Goal: Task Accomplishment & Management: Use online tool/utility

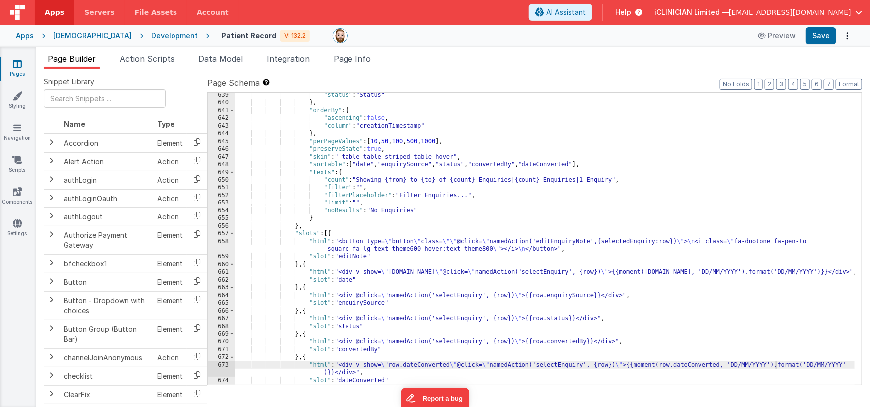
scroll to position [826, 0]
click at [12, 101] on link "Styling" at bounding box center [18, 101] width 36 height 20
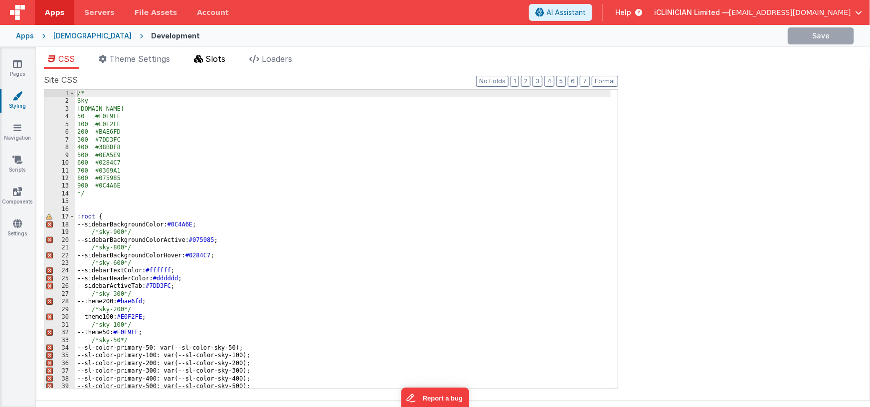
click at [217, 58] on span "Slots" at bounding box center [215, 59] width 20 height 10
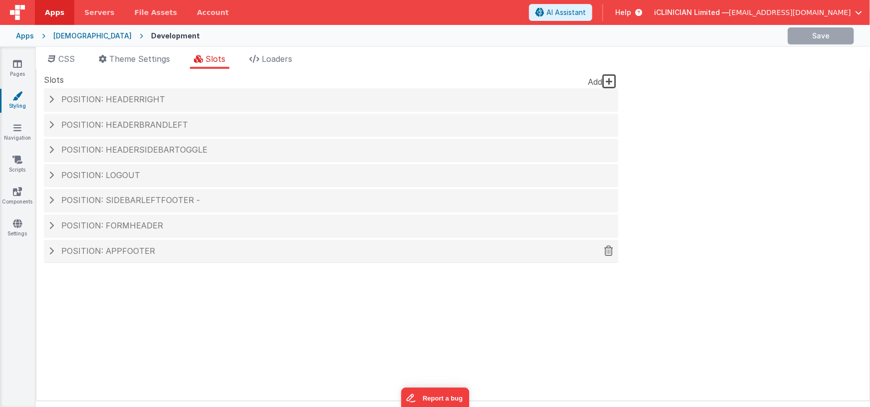
click at [54, 249] on h4 "Position: appFooter" at bounding box center [331, 251] width 565 height 9
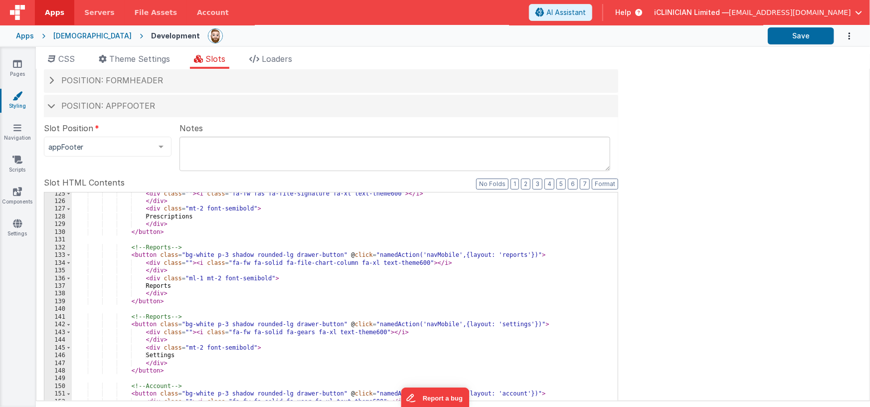
scroll to position [278, 0]
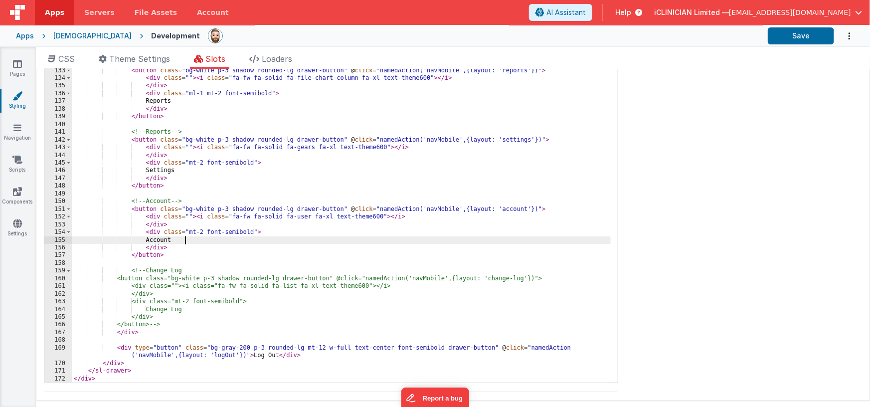
click at [339, 236] on div "<!-- Reports --> < button class = "bg-white p-3 shadow rounded-lg drawer-button…" at bounding box center [341, 228] width 539 height 339
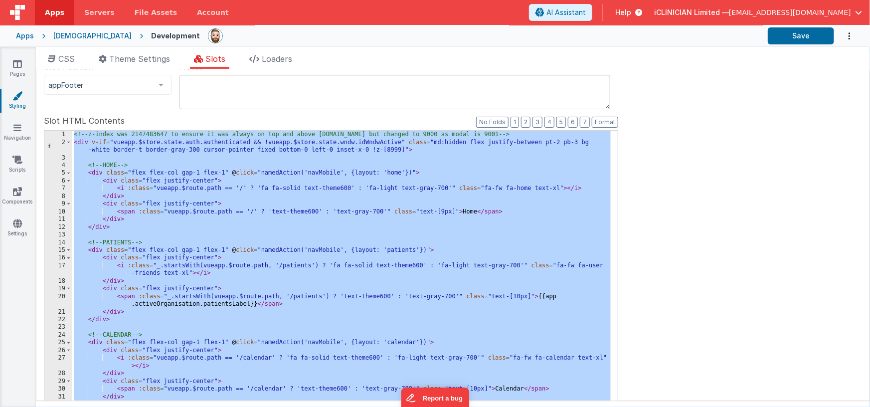
scroll to position [123, 0]
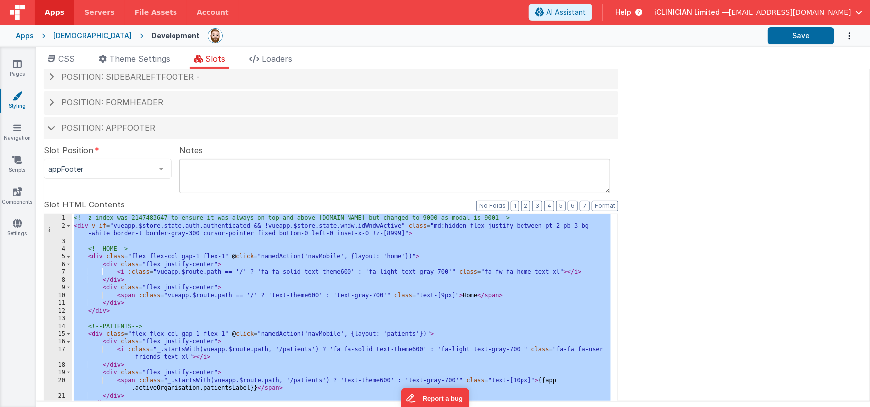
click at [27, 34] on div "Apps" at bounding box center [25, 36] width 18 height 10
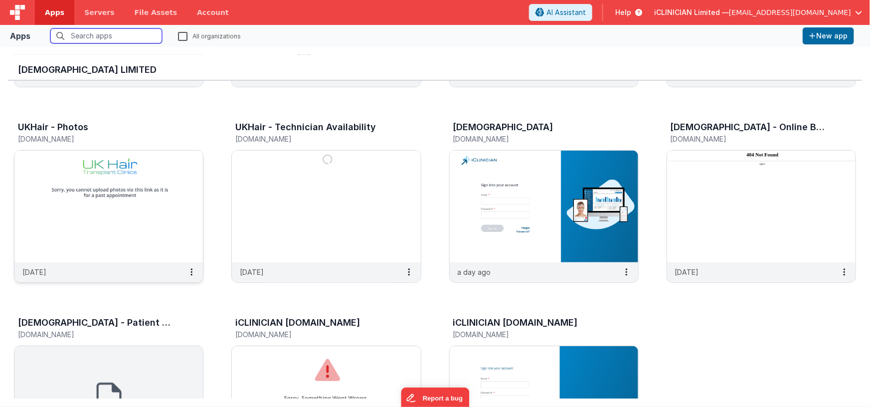
scroll to position [275, 0]
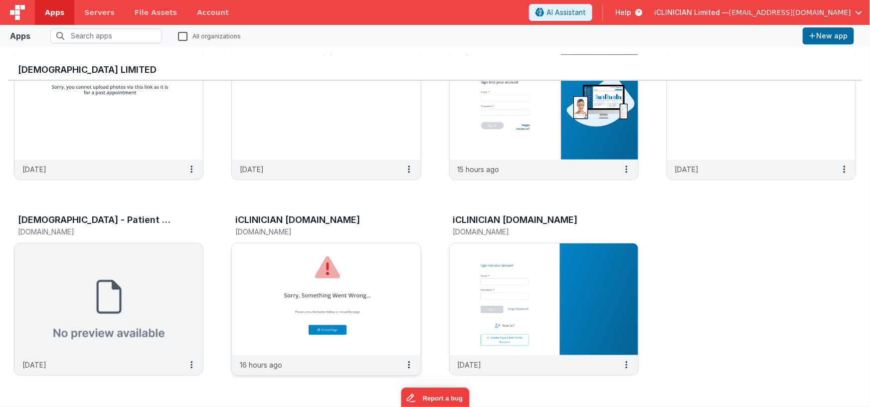
click at [286, 261] on img at bounding box center [326, 299] width 189 height 112
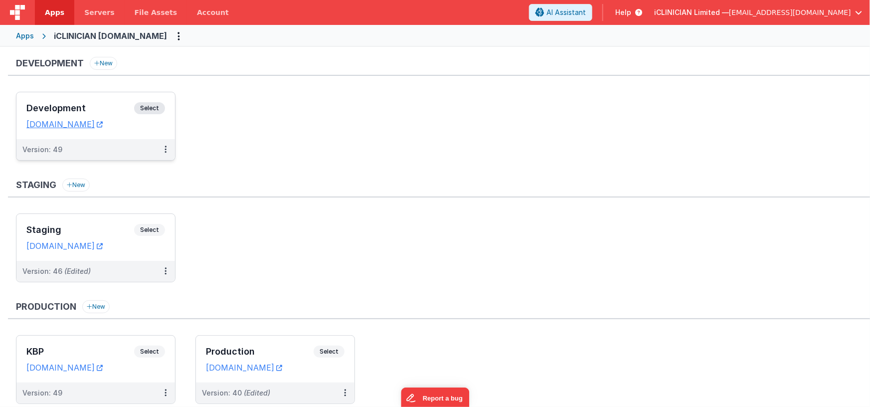
click at [116, 102] on div "Development Select" at bounding box center [95, 110] width 139 height 17
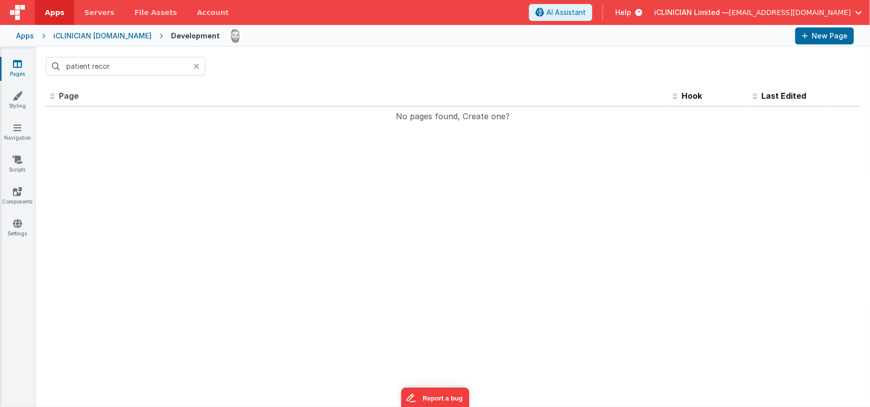
click at [196, 67] on icon at bounding box center [197, 66] width 6 height 8
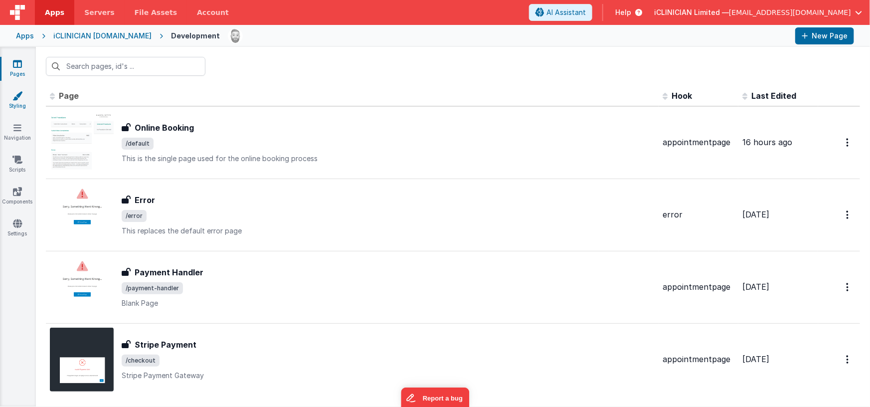
click at [14, 100] on link "Styling" at bounding box center [18, 101] width 36 height 20
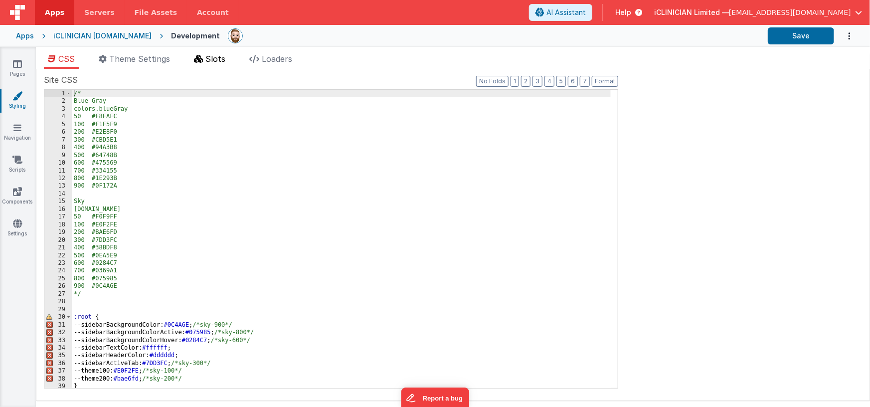
click at [215, 60] on span "Slots" at bounding box center [215, 59] width 20 height 10
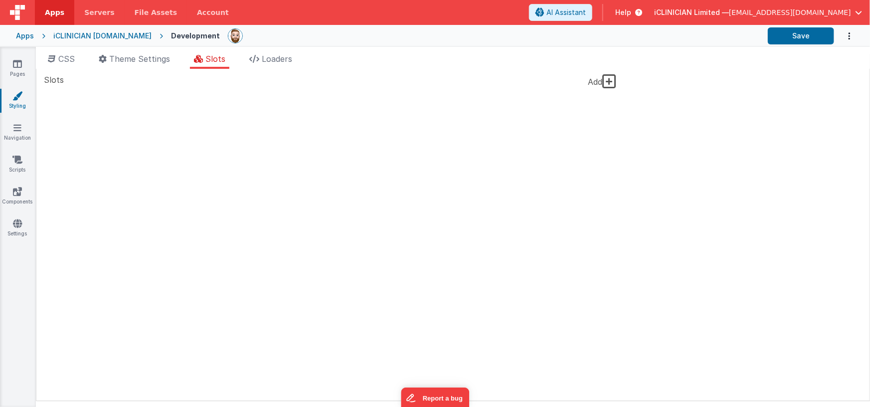
click at [612, 79] on icon at bounding box center [609, 81] width 14 height 16
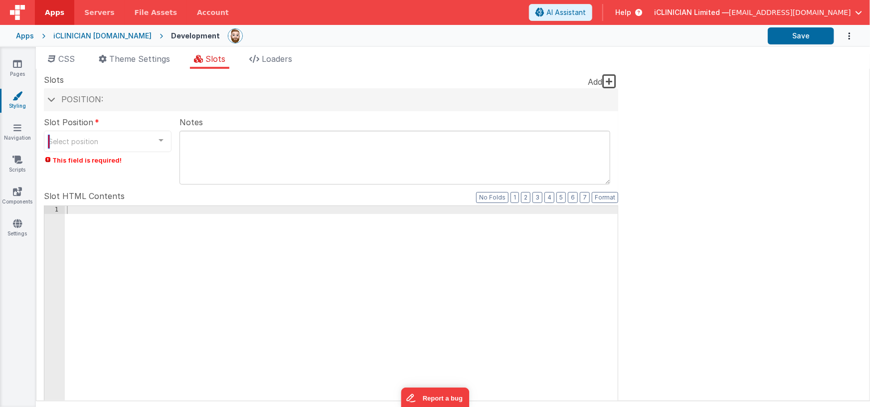
click at [159, 141] on div at bounding box center [161, 140] width 20 height 19
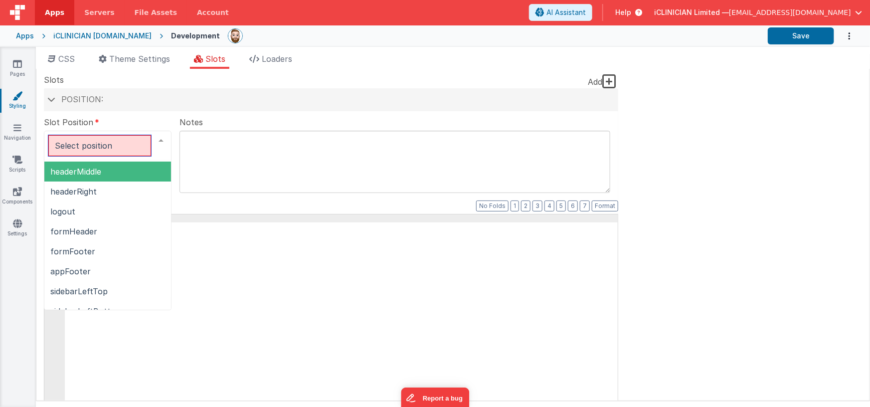
scroll to position [120, 0]
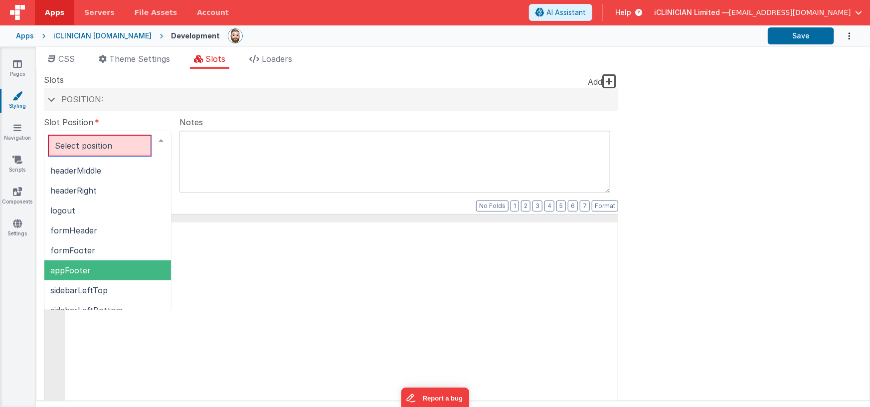
click at [119, 265] on span "appFooter" at bounding box center [107, 270] width 127 height 20
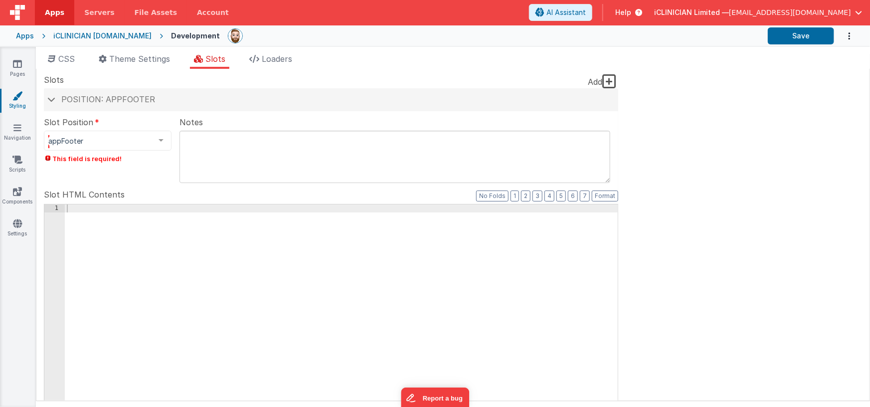
click at [172, 243] on div at bounding box center [341, 373] width 553 height 339
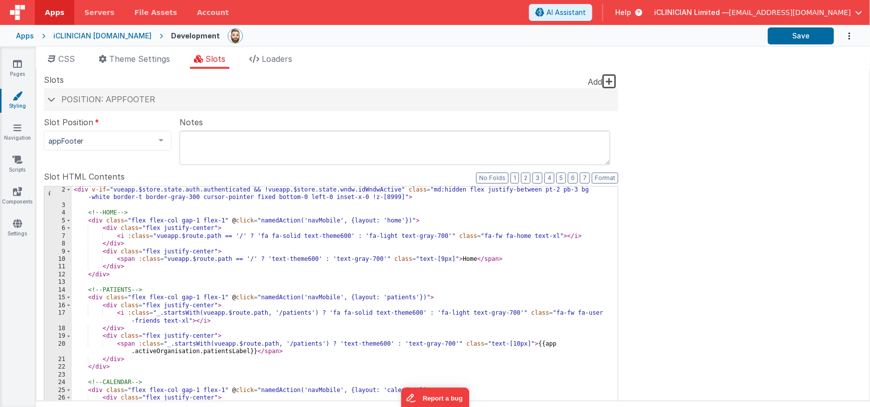
scroll to position [0, 0]
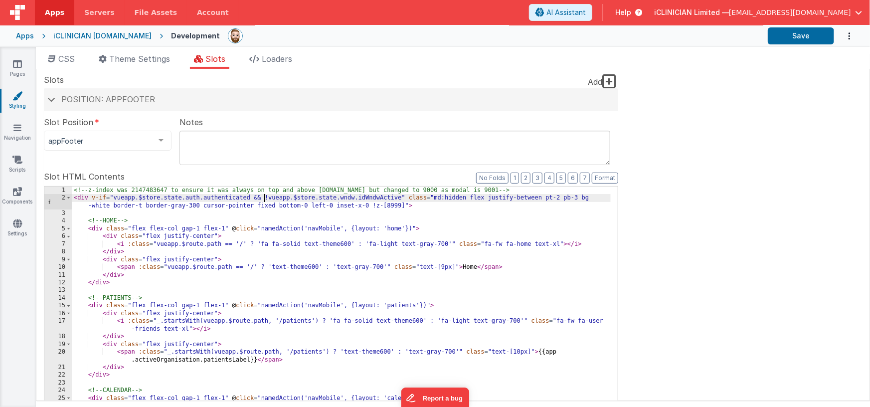
click at [264, 197] on div "<!-- z-index was 2147483647 to ensure it was always on top and above [DOMAIN_NA…" at bounding box center [341, 356] width 539 height 339
click at [114, 196] on div "<!-- z-index was 2147483647 to ensure it was always on top and above [DOMAIN_NA…" at bounding box center [341, 356] width 539 height 339
click at [112, 220] on div "<!-- z-index was 2147483647 to ensure it was always on top and above [DOMAIN_NA…" at bounding box center [341, 356] width 539 height 339
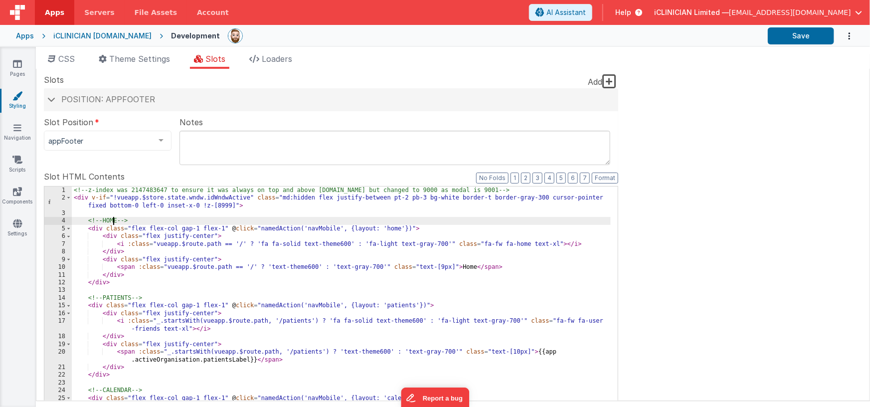
click at [112, 220] on div "<!-- z-index was 2147483647 to ensure it was always on top and above [DOMAIN_NA…" at bounding box center [341, 356] width 539 height 339
click at [116, 296] on div "<!-- z-index was 2147483647 to ensure it was always on top and above [DOMAIN_NA…" at bounding box center [341, 356] width 539 height 339
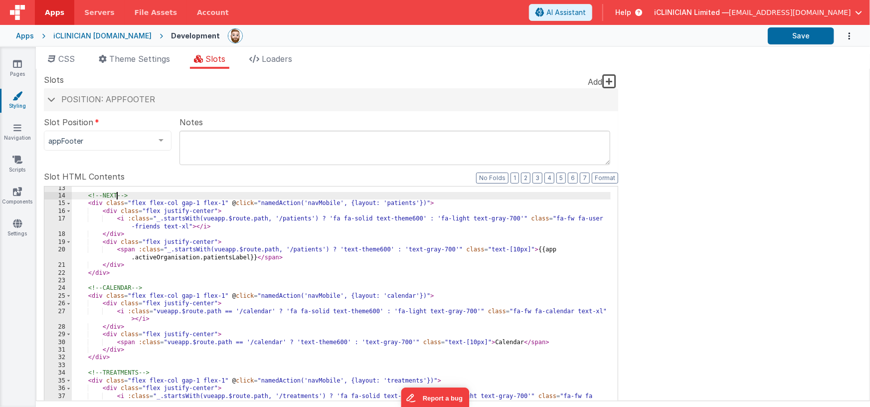
scroll to position [102, 0]
click at [89, 286] on div "<!-- NEXT --> < div class = "flex flex-col gap-1 flex-1" @ click = "namedAction…" at bounding box center [341, 358] width 539 height 346
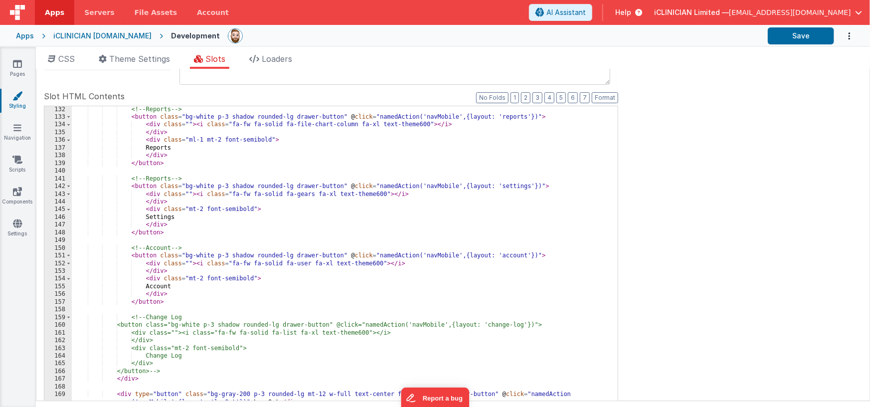
scroll to position [115, 0]
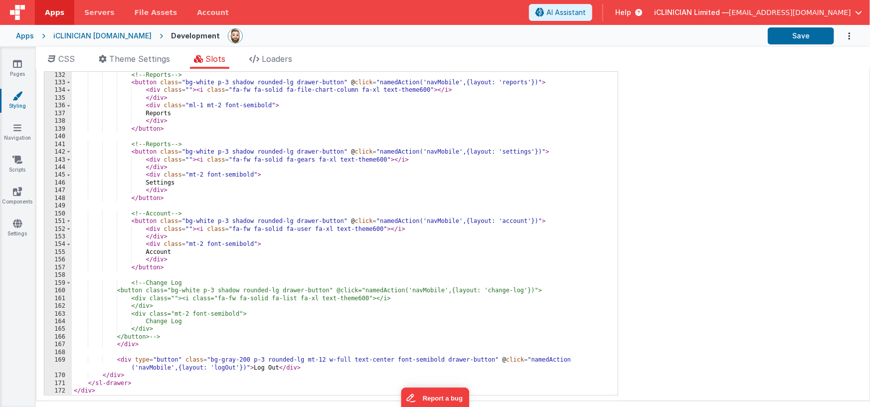
click at [152, 382] on div "<!-- Reports --> < button class = "bg-white p-3 shadow rounded-lg drawer-button…" at bounding box center [341, 240] width 539 height 339
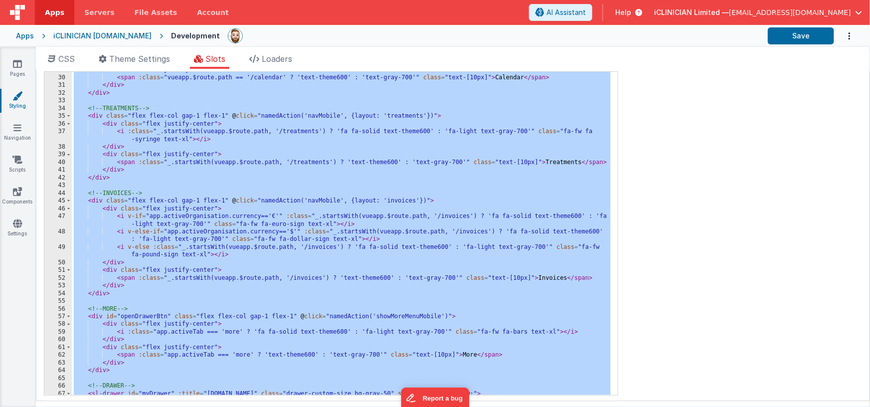
scroll to position [0, 0]
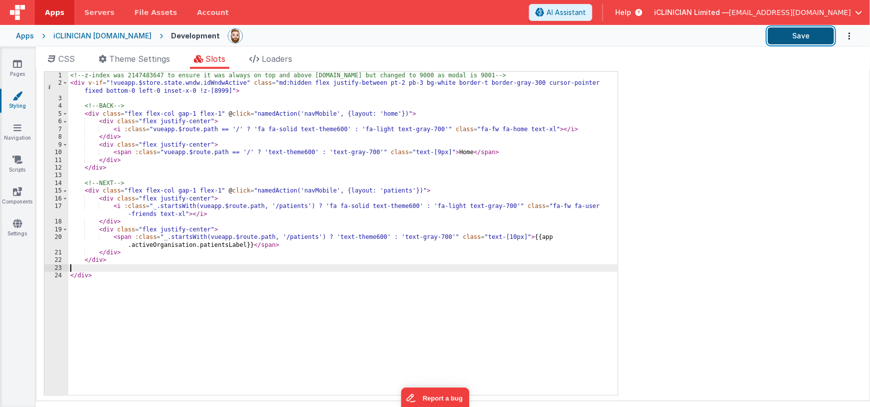
click at [781, 31] on button "Save" at bounding box center [801, 35] width 66 height 17
click at [246, 82] on div "<!-- z-index was 2147483647 to ensure it was always on top and above [DOMAIN_NA…" at bounding box center [343, 241] width 550 height 339
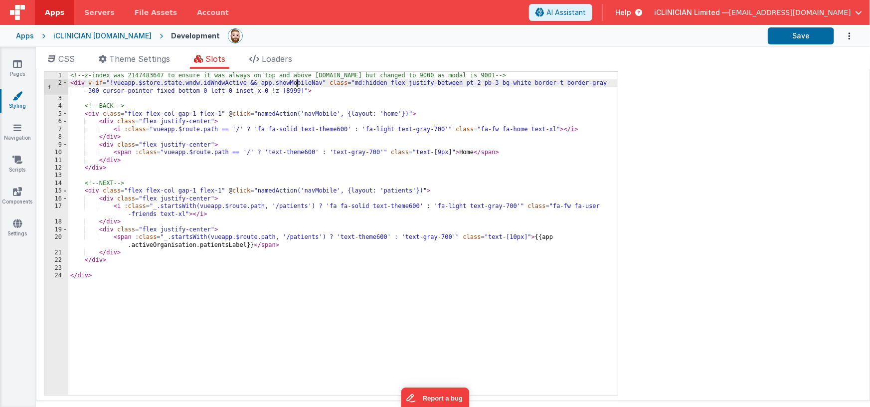
click at [297, 83] on div "<!-- z-index was 2147483647 to ensure it was always on top and above [DOMAIN_NA…" at bounding box center [343, 241] width 550 height 339
drag, startPoint x: 793, startPoint y: 34, endPoint x: 787, endPoint y: 38, distance: 8.0
click at [793, 34] on button "Save" at bounding box center [801, 35] width 66 height 17
click at [15, 222] on icon at bounding box center [17, 223] width 9 height 10
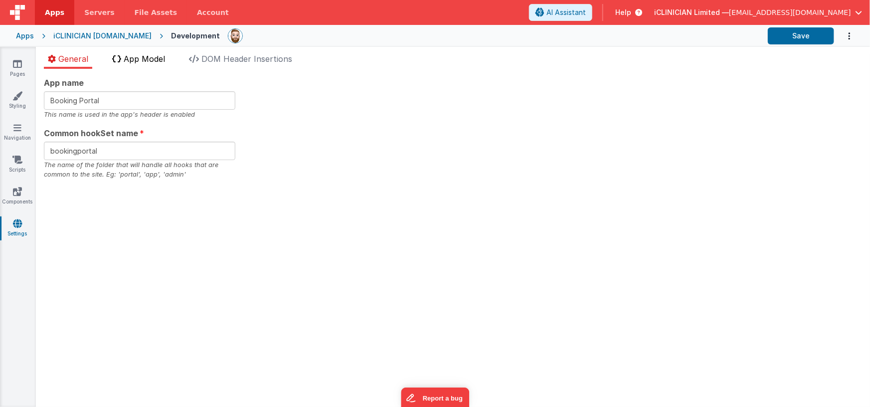
click at [139, 60] on span "App Model" at bounding box center [144, 59] width 41 height 10
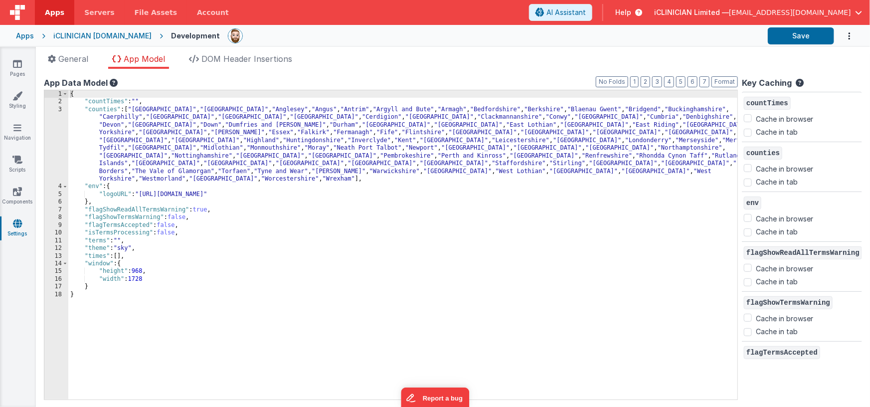
click at [185, 234] on div "{ "countTimes" : "" , "counties" : [ "[GEOGRAPHIC_DATA]" , "[GEOGRAPHIC_DATA]" …" at bounding box center [402, 252] width 669 height 325
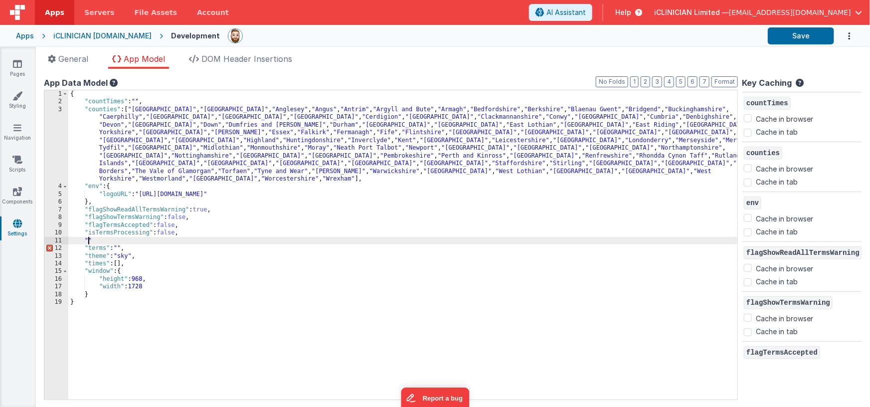
paste textarea
checkbox input "false"
checkbox input "true"
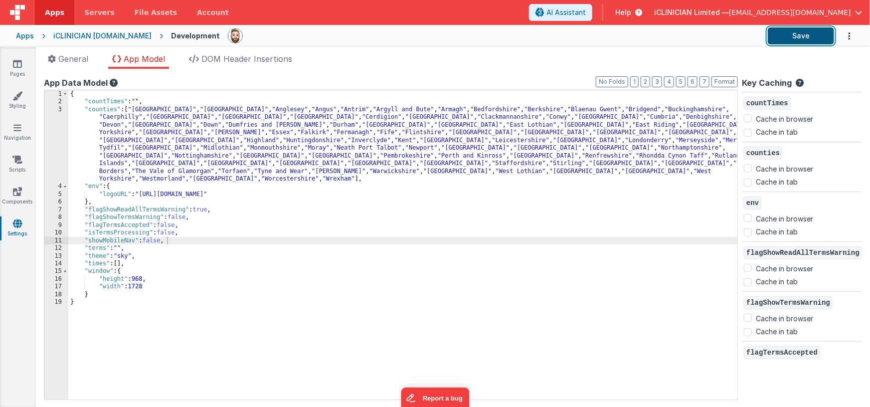
click at [793, 37] on button "Save" at bounding box center [801, 35] width 66 height 17
click at [13, 64] on icon at bounding box center [17, 64] width 9 height 10
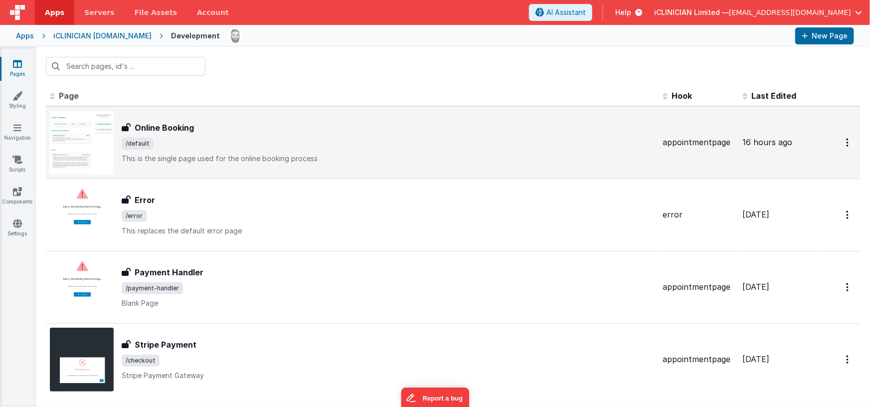
click at [256, 149] on span "/default" at bounding box center [388, 144] width 533 height 12
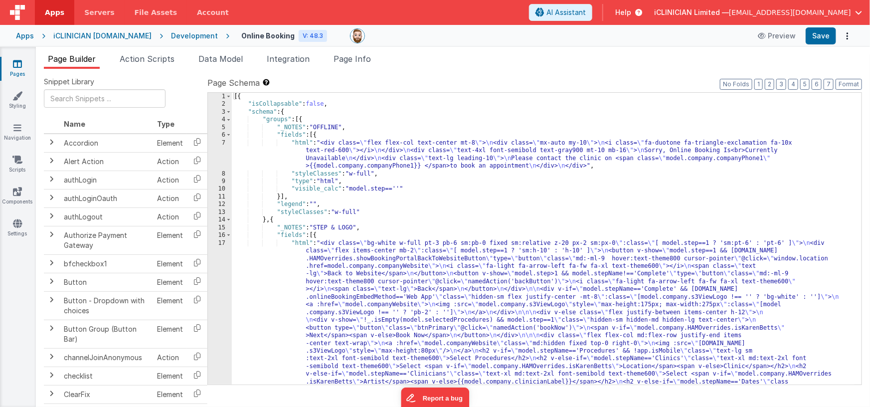
drag, startPoint x: 362, startPoint y: 59, endPoint x: 436, endPoint y: 116, distance: 93.7
click at [362, 59] on span "Page Info" at bounding box center [352, 59] width 37 height 10
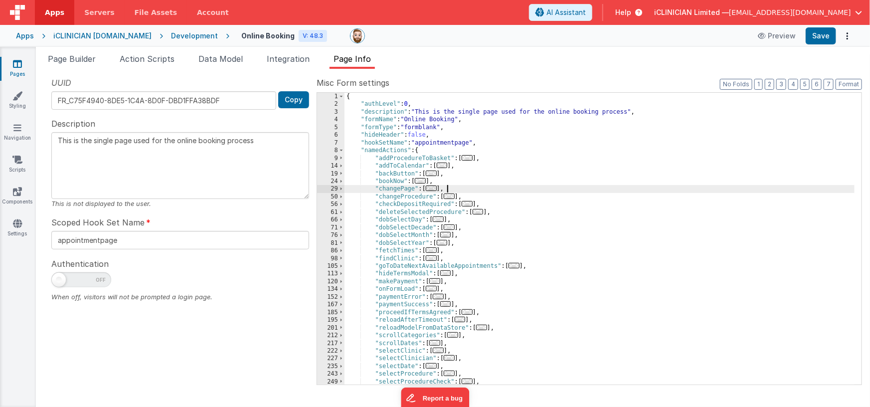
click at [578, 187] on div "{ "authLevel" : 0 , "description" : "This is the single page used for the onlin…" at bounding box center [600, 247] width 511 height 308
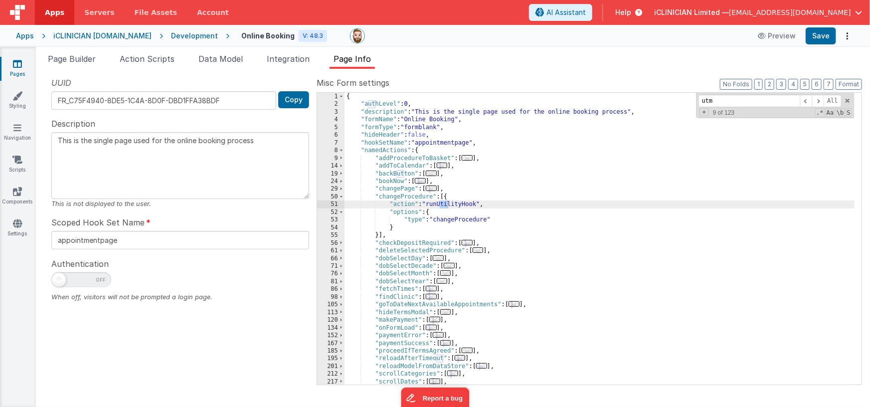
scroll to position [270, 0]
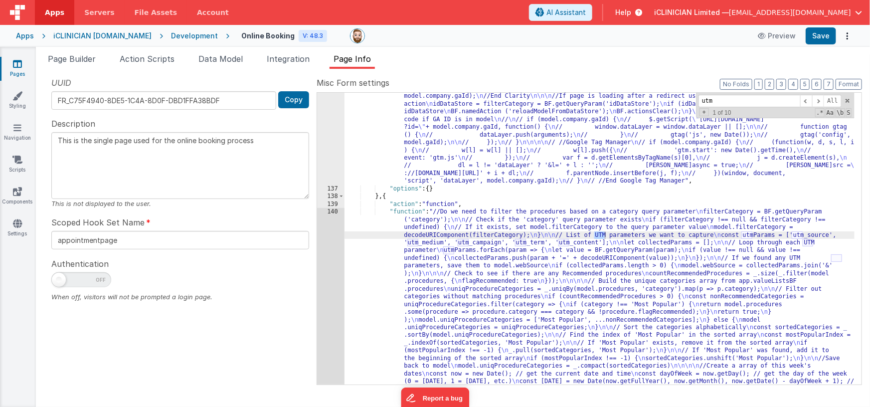
type input "utm"
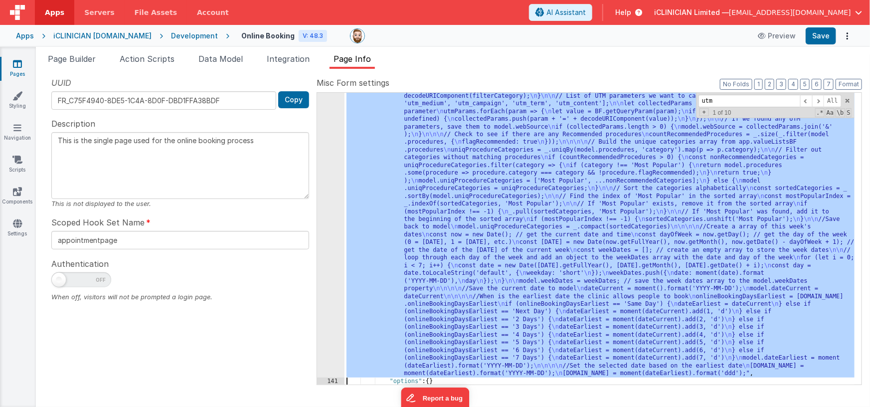
click at [335, 268] on div "140 141 142 143 144 145 146" at bounding box center [330, 373] width 27 height 608
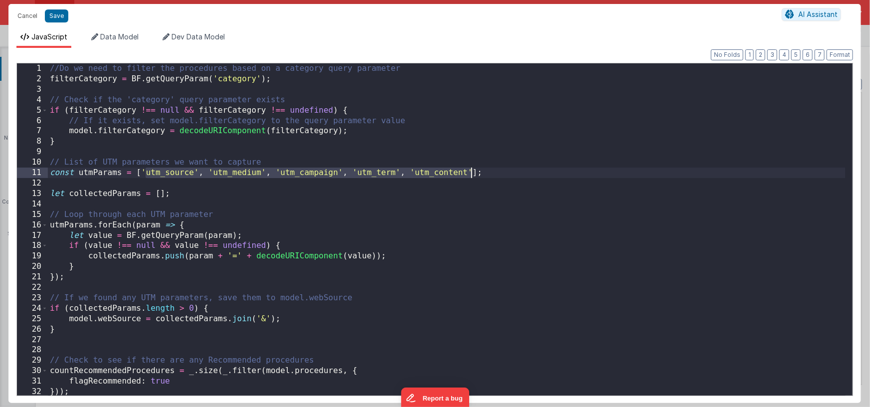
drag, startPoint x: 145, startPoint y: 174, endPoint x: 470, endPoint y: 172, distance: 325.2
click at [470, 172] on div "//Do we need to filter the procedures based on a category query parameter filte…" at bounding box center [447, 239] width 798 height 353
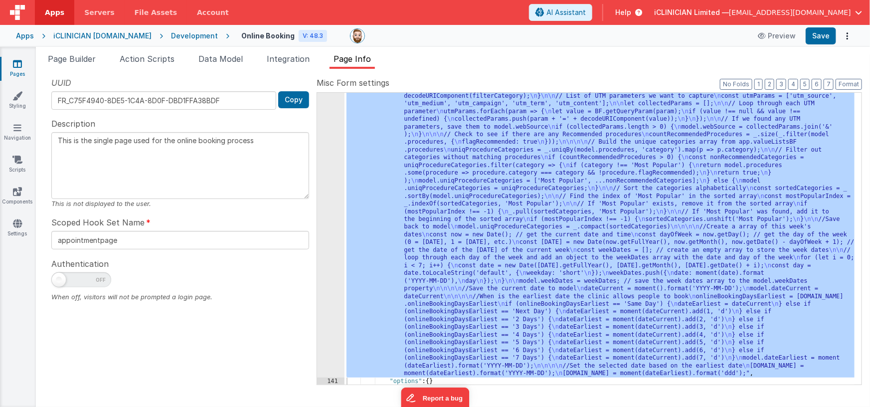
click at [25, 38] on div "Apps" at bounding box center [25, 36] width 18 height 10
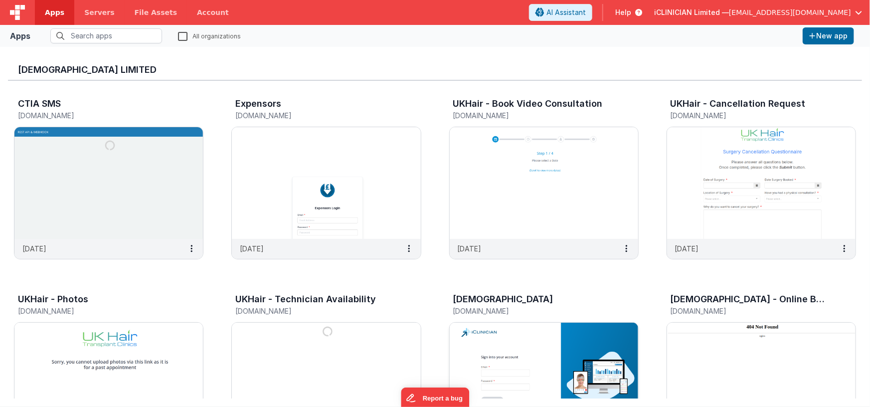
click at [545, 374] on img at bounding box center [544, 379] width 189 height 112
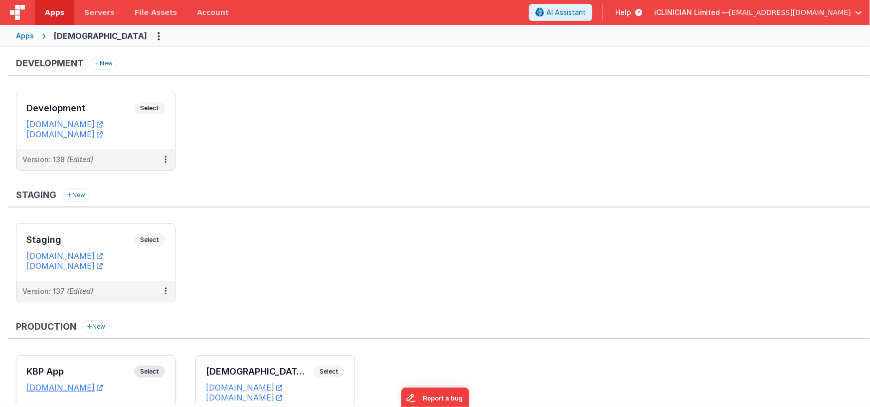
click at [116, 364] on div "KBP App Select URLs [DOMAIN_NAME]" at bounding box center [95, 389] width 159 height 67
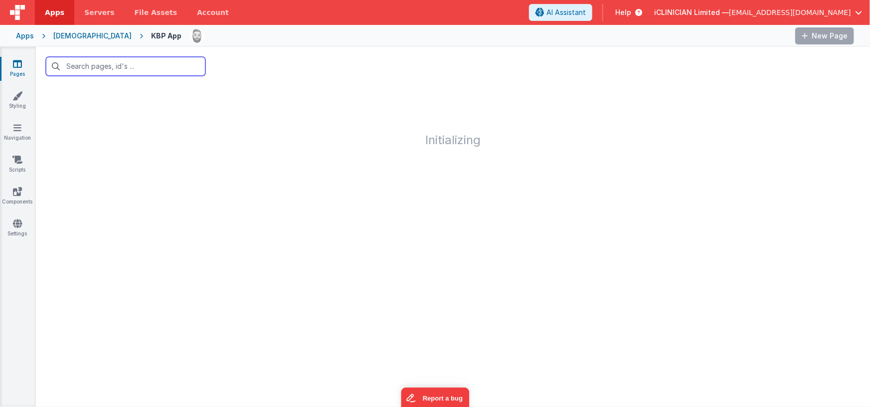
click at [157, 69] on input "text" at bounding box center [126, 66] width 160 height 19
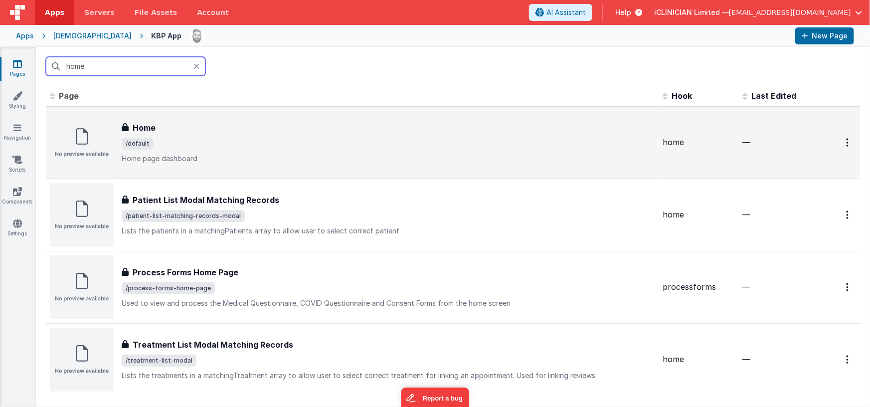
type input "home"
click at [204, 143] on span "/default" at bounding box center [388, 144] width 533 height 12
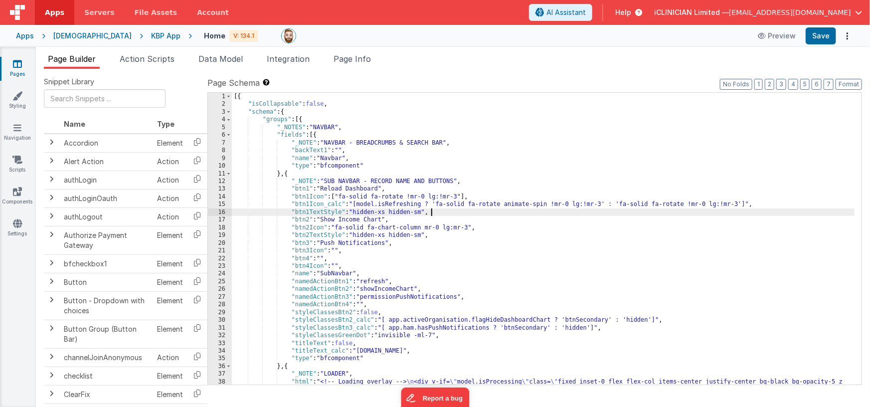
click at [438, 214] on div "[{ "isCollapsable" : false , "schema" : { "groups" : [{ "_NOTES" : "NAVBAR" , "…" at bounding box center [543, 281] width 623 height 377
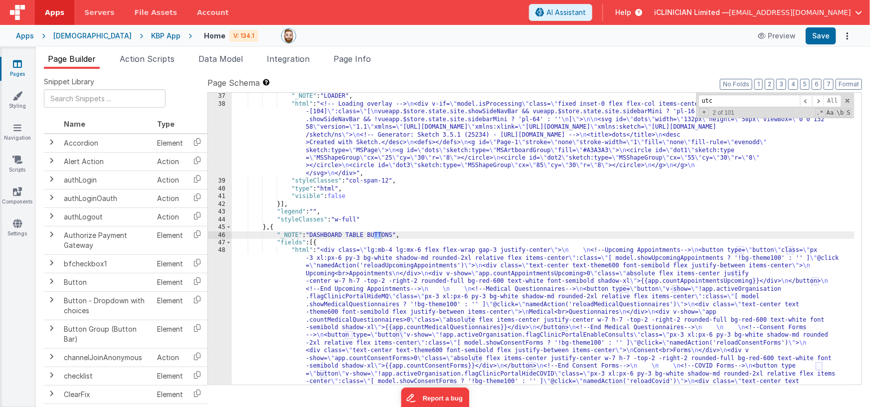
scroll to position [848, 0]
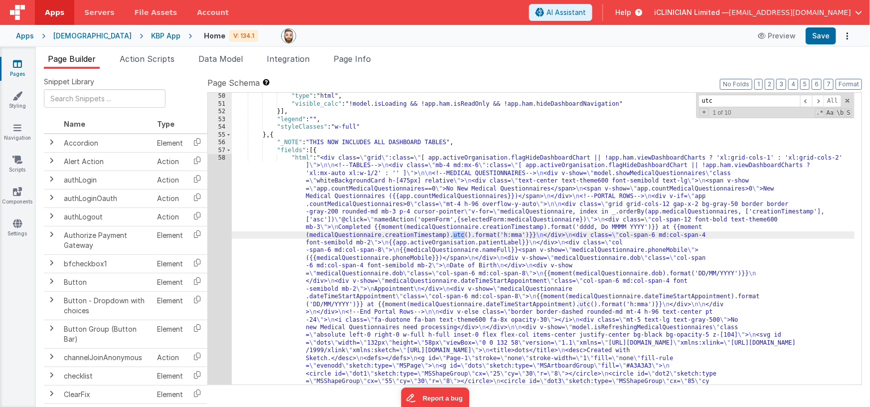
type input "utc"
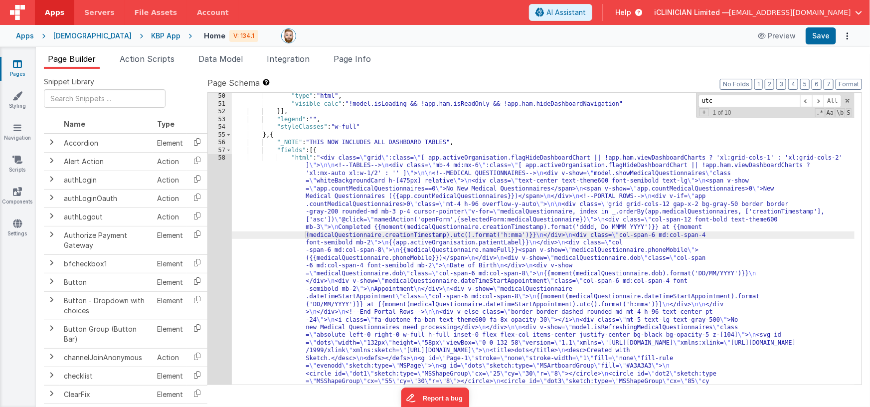
click at [13, 99] on icon at bounding box center [17, 96] width 10 height 10
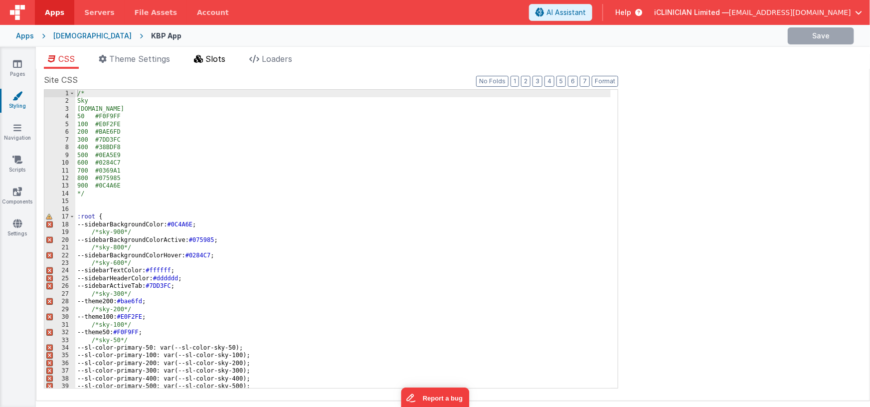
click at [229, 56] on li "Slots" at bounding box center [209, 61] width 39 height 16
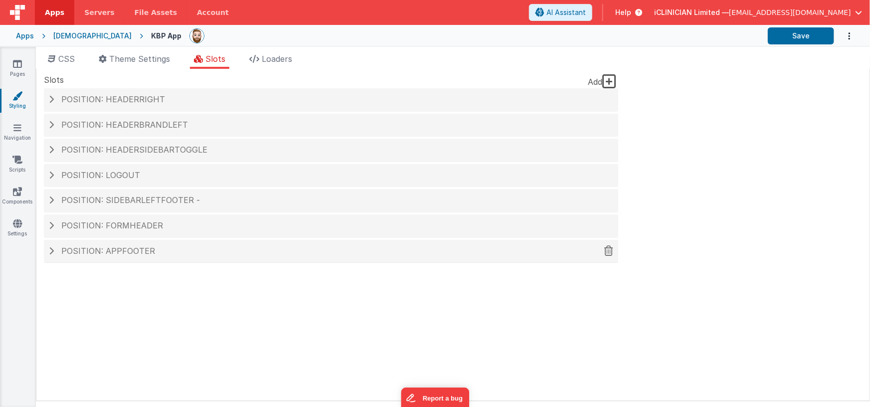
click at [128, 247] on span "Position: appFooter" at bounding box center [108, 251] width 94 height 10
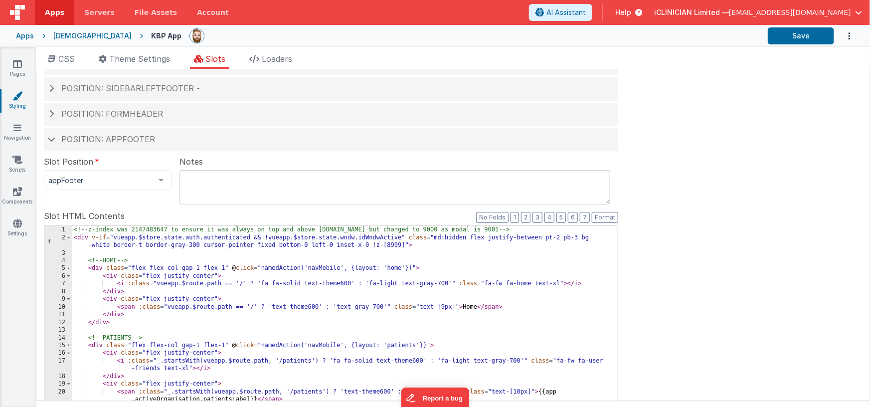
scroll to position [6, 0]
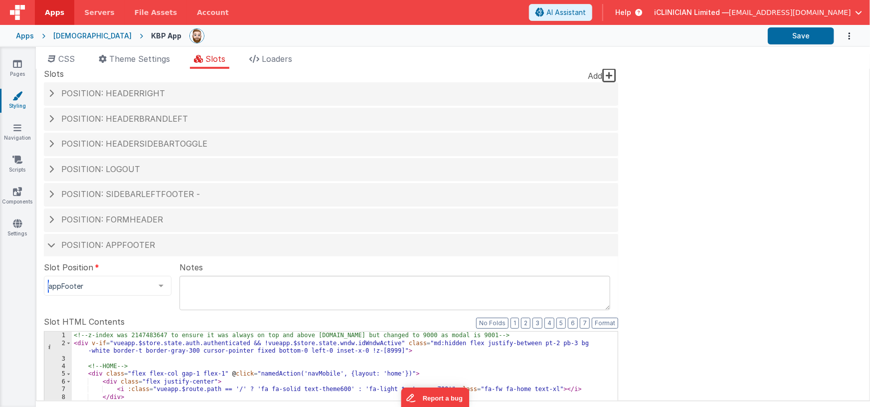
click at [153, 281] on div at bounding box center [161, 285] width 20 height 19
click at [656, 151] on div "Site CSS Format 7 6 5 4 3 2 1 No Folds 1 2 3 4 5 6 7 8 9 10 11 12 13 14 15 16 1…" at bounding box center [453, 235] width 834 height 332
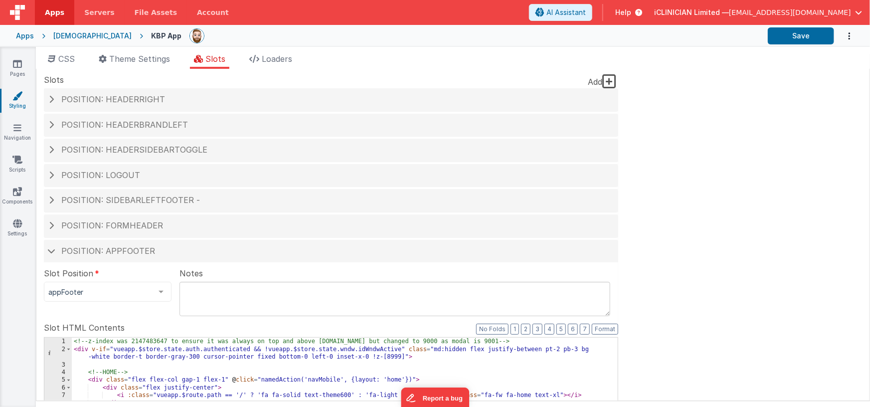
click at [246, 34] on div at bounding box center [475, 35] width 571 height 17
click at [54, 252] on span at bounding box center [51, 250] width 8 height 5
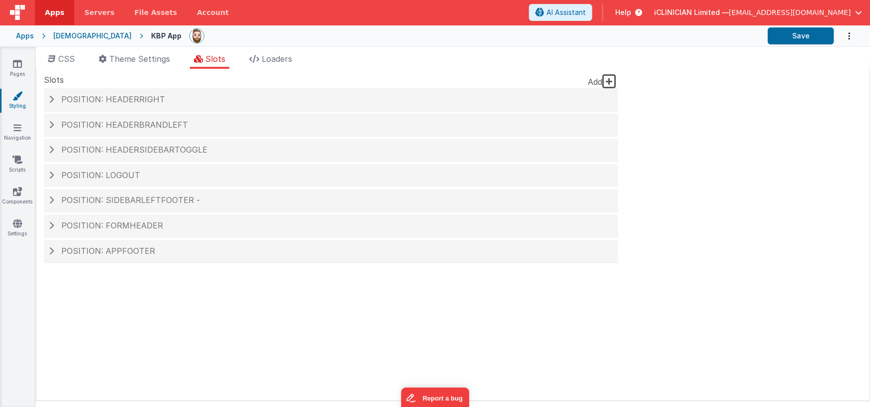
click at [662, 75] on div "Site CSS Format 7 6 5 4 3 2 1 No Folds 1 2 3 4 5 6 7 8 9 10 11 12 13 14 15 16 1…" at bounding box center [453, 235] width 834 height 332
